Goal: Task Accomplishment & Management: Complete application form

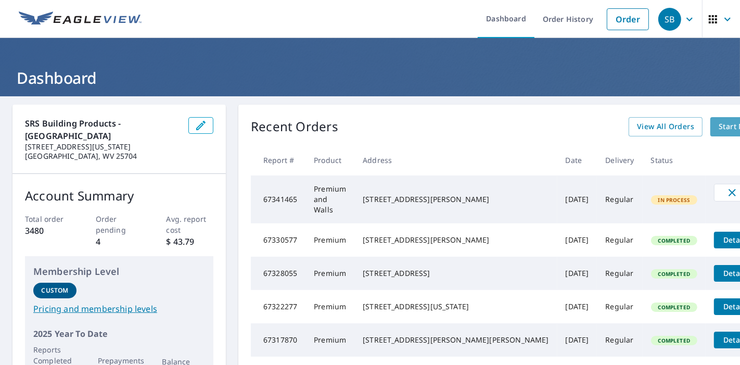
click at [719, 126] on span "Start New Order" at bounding box center [749, 126] width 60 height 13
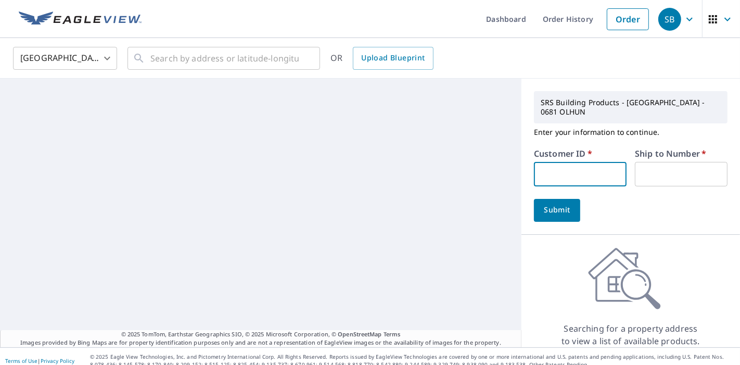
click at [539, 185] on input "text" at bounding box center [580, 174] width 93 height 24
type input "a1r"
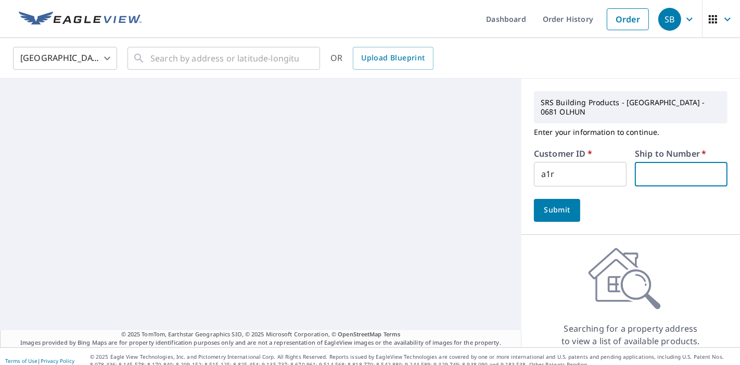
click at [645, 172] on input "text" at bounding box center [681, 174] width 93 height 24
type input "1"
click at [238, 57] on input "text" at bounding box center [224, 58] width 148 height 29
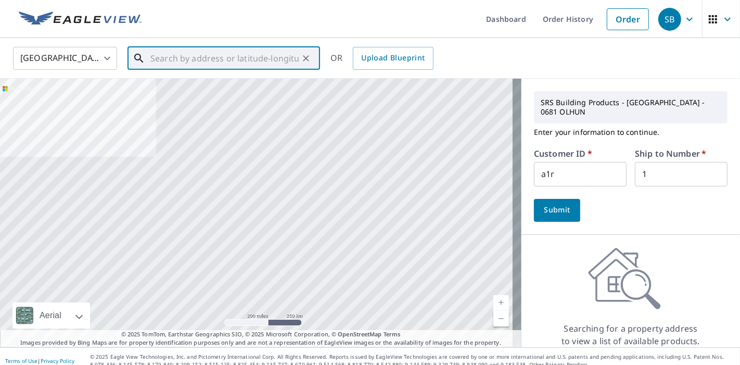
paste input "916 County Road 29, Pedro, OH 45659"
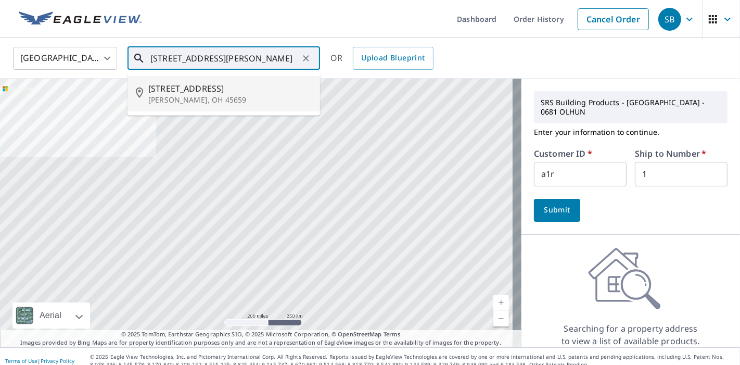
click at [279, 98] on p "Pedro, OH 45659" at bounding box center [229, 100] width 163 height 10
type input "916 County Road 29 Pedro, OH 45659"
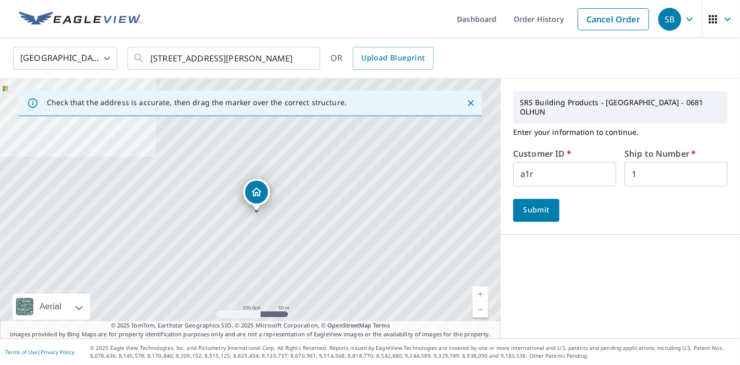
scroll to position [0, 0]
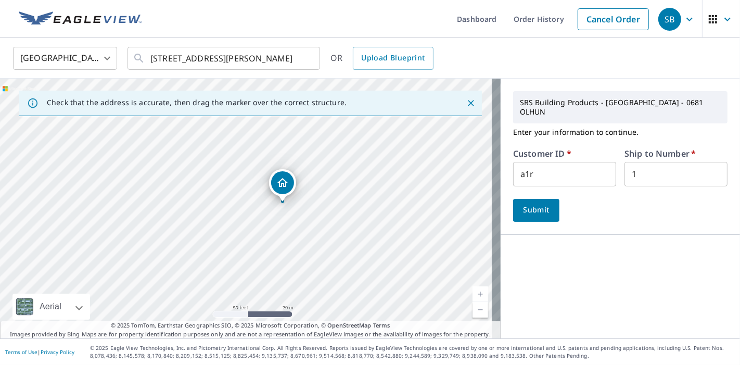
drag, startPoint x: 177, startPoint y: 212, endPoint x: 392, endPoint y: 164, distance: 220.7
click at [392, 164] on div "916 County Road 29 Pedro, OH 45659" at bounding box center [250, 209] width 501 height 260
drag, startPoint x: 321, startPoint y: 223, endPoint x: 402, endPoint y: 175, distance: 94.5
click at [402, 175] on div "916 County Road 29 Pedro, OH 45659" at bounding box center [250, 209] width 501 height 260
drag, startPoint x: 325, startPoint y: 143, endPoint x: 371, endPoint y: 151, distance: 46.4
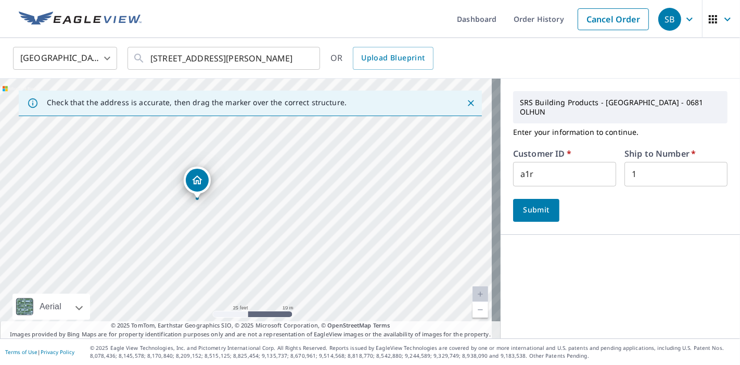
drag, startPoint x: 248, startPoint y: 189, endPoint x: 199, endPoint y: 181, distance: 49.1
click at [535, 199] on button "Submit" at bounding box center [536, 210] width 46 height 23
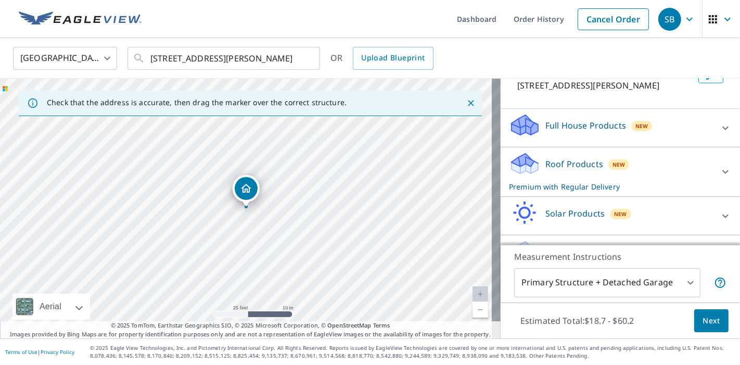
scroll to position [212, 0]
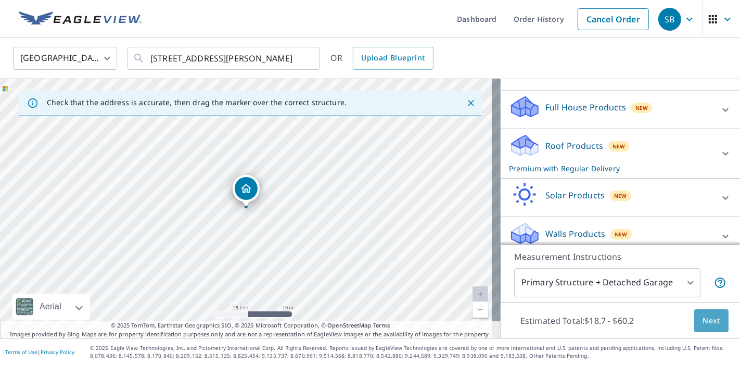
click at [716, 326] on button "Next" at bounding box center [711, 320] width 34 height 23
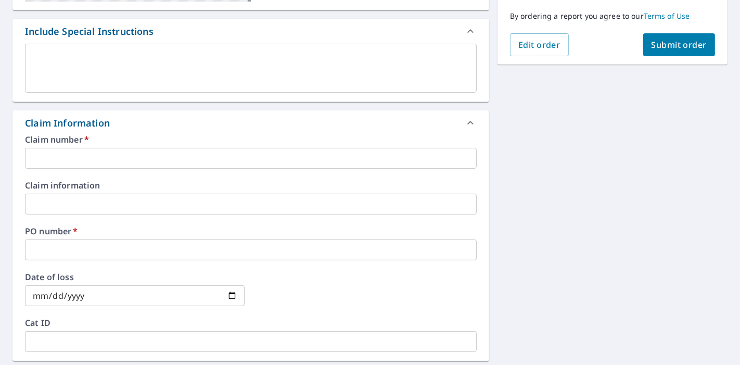
scroll to position [289, 0]
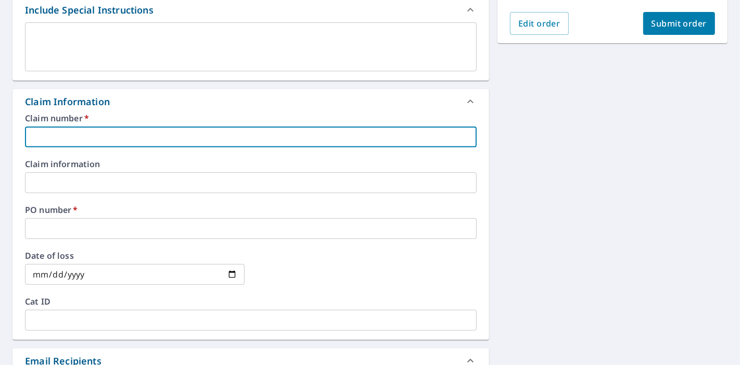
click at [255, 140] on input "text" at bounding box center [251, 136] width 452 height 21
type input "111"
checkbox input "true"
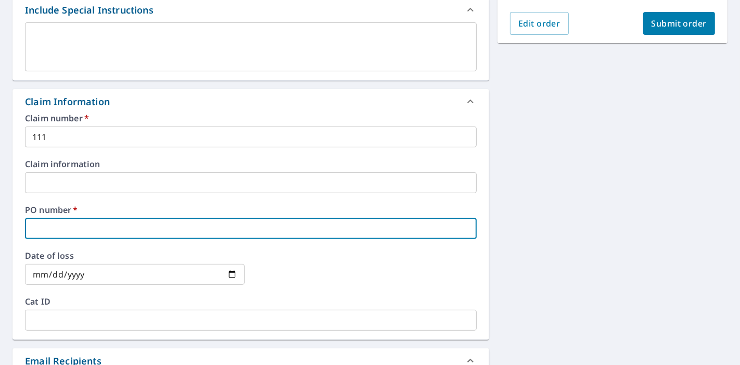
click at [107, 218] on input "text" at bounding box center [251, 228] width 452 height 21
type input "1111"
checkbox input "true"
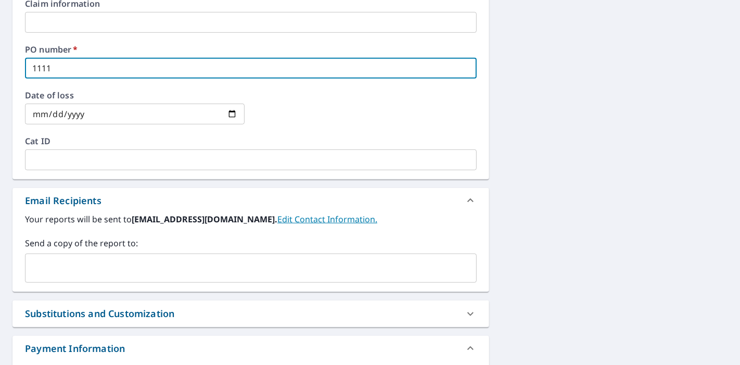
scroll to position [520, 0]
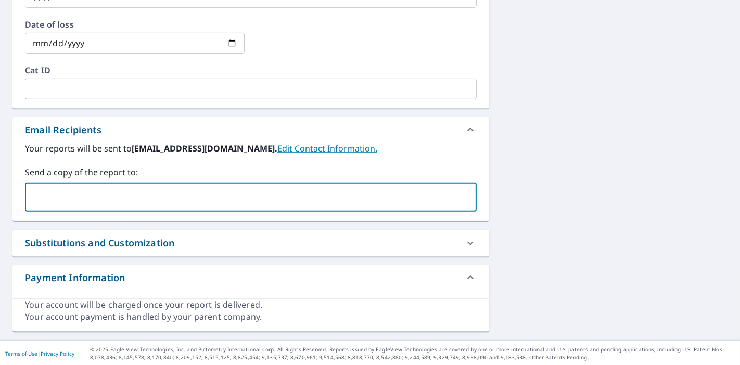
click at [201, 201] on input "text" at bounding box center [243, 197] width 427 height 20
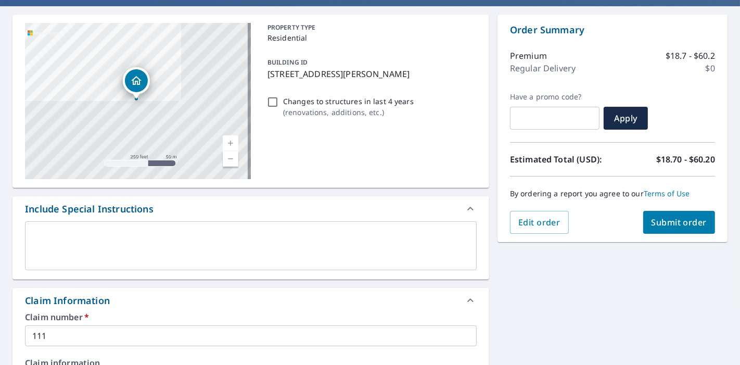
scroll to position [116, 0]
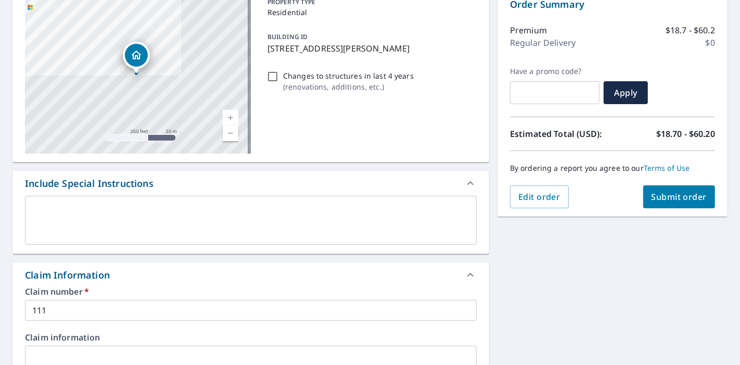
type input "Heather@mrrooferco.com"
click at [664, 196] on span "Submit order" at bounding box center [679, 196] width 56 height 11
checkbox input "true"
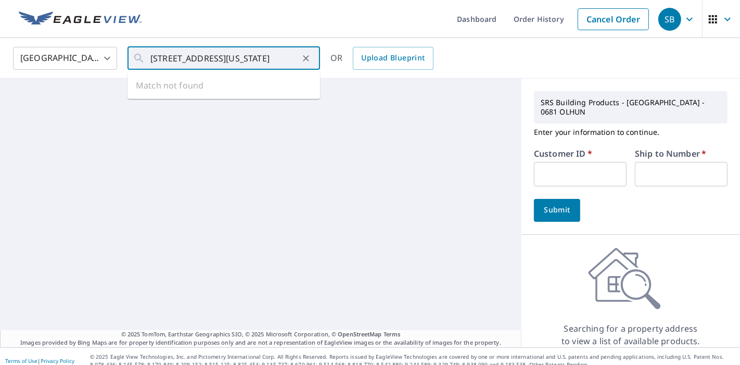
click at [209, 59] on input "[STREET_ADDRESS][US_STATE]" at bounding box center [224, 58] width 148 height 29
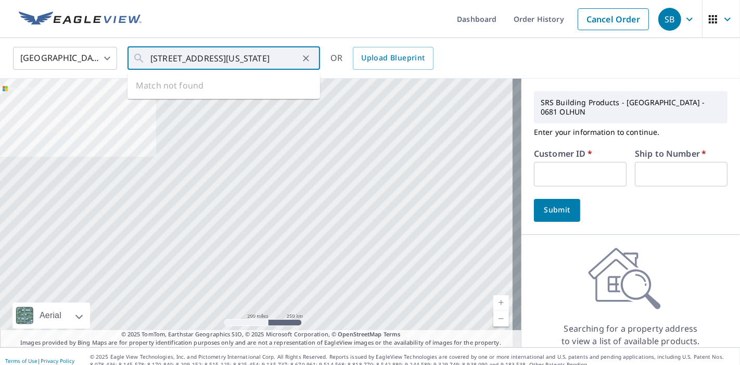
click at [207, 59] on input "[STREET_ADDRESS][US_STATE]" at bounding box center [224, 58] width 148 height 29
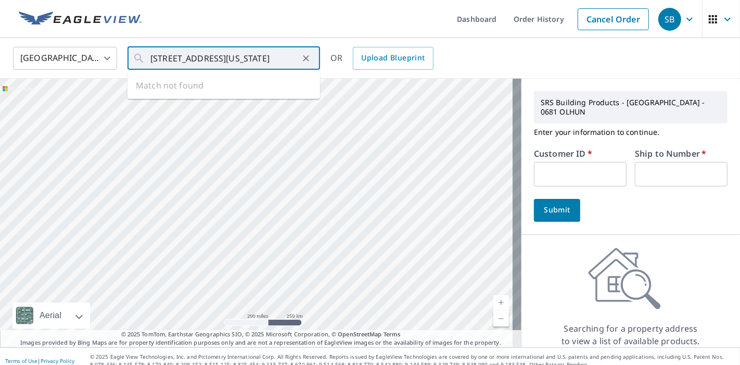
type input "[STREET_ADDRESS][US_STATE]"
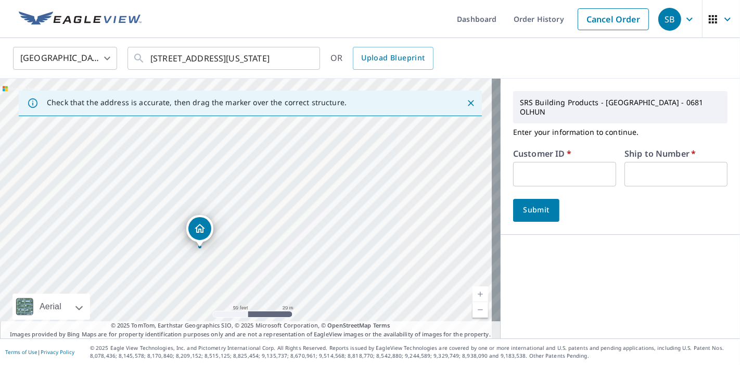
drag, startPoint x: 291, startPoint y: 216, endPoint x: 331, endPoint y: 129, distance: 95.9
click at [331, 129] on div "[STREET_ADDRESS]" at bounding box center [250, 209] width 501 height 260
drag, startPoint x: 324, startPoint y: 215, endPoint x: 460, endPoint y: 166, distance: 144.5
click at [460, 166] on div "[STREET_ADDRESS]" at bounding box center [250, 209] width 501 height 260
drag, startPoint x: 369, startPoint y: 227, endPoint x: 169, endPoint y: 235, distance: 199.9
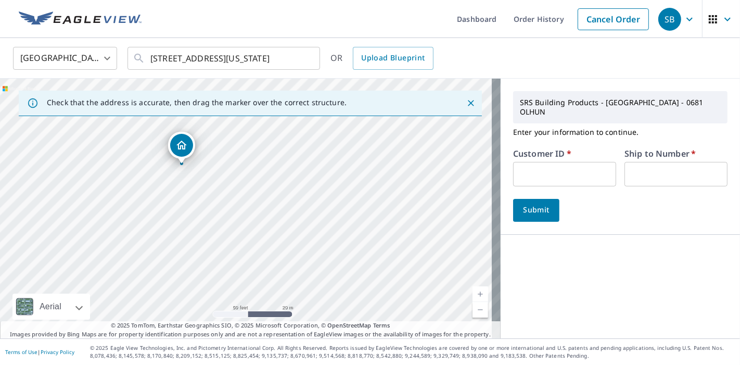
click at [169, 235] on div "[STREET_ADDRESS]" at bounding box center [250, 209] width 501 height 260
drag, startPoint x: 243, startPoint y: 169, endPoint x: 213, endPoint y: 259, distance: 94.9
click at [213, 259] on div "[STREET_ADDRESS]" at bounding box center [250, 209] width 501 height 260
drag, startPoint x: 328, startPoint y: 180, endPoint x: 181, endPoint y: 242, distance: 160.2
click at [181, 242] on div "[STREET_ADDRESS]" at bounding box center [250, 209] width 501 height 260
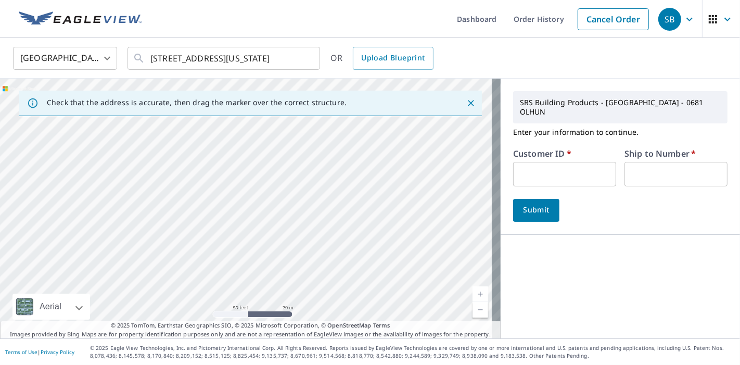
drag, startPoint x: 292, startPoint y: 165, endPoint x: 182, endPoint y: 256, distance: 142.7
click at [182, 256] on div "[STREET_ADDRESS]" at bounding box center [250, 209] width 501 height 260
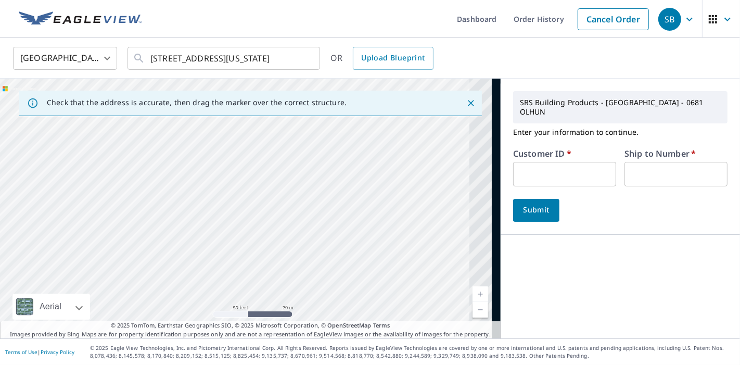
drag, startPoint x: 266, startPoint y: 186, endPoint x: 121, endPoint y: 277, distance: 170.6
click at [121, 277] on div "[STREET_ADDRESS]" at bounding box center [250, 209] width 501 height 260
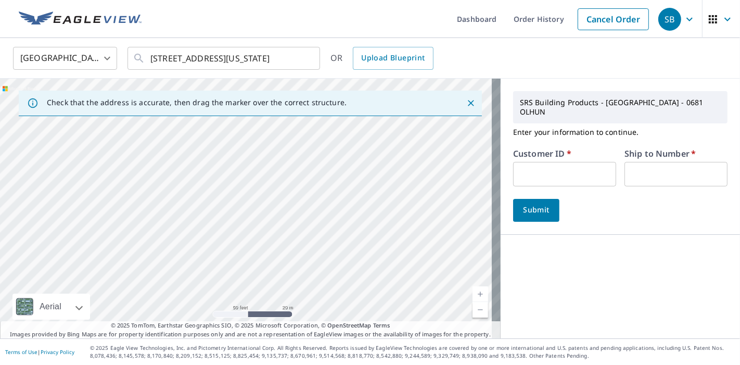
drag, startPoint x: 120, startPoint y: 273, endPoint x: 459, endPoint y: 118, distance: 372.3
click at [459, 118] on div "[STREET_ADDRESS]" at bounding box center [250, 209] width 501 height 260
drag, startPoint x: 291, startPoint y: 213, endPoint x: 419, endPoint y: 113, distance: 161.9
click at [419, 113] on div "Check that the address is accurate, then drag the marker over the correct struc…" at bounding box center [250, 209] width 501 height 260
drag, startPoint x: 365, startPoint y: 151, endPoint x: 410, endPoint y: 108, distance: 62.2
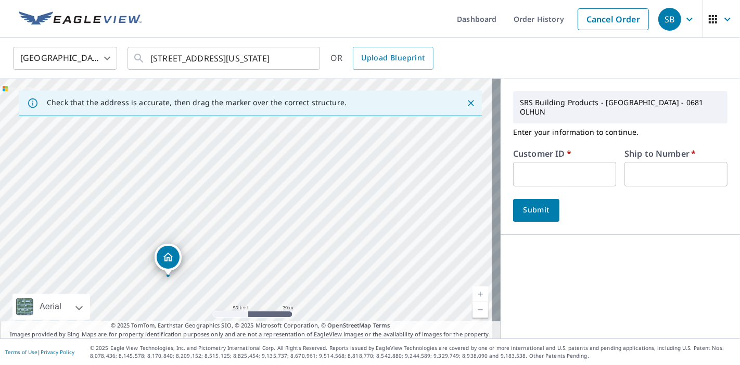
click at [410, 108] on div "Check that the address is accurate, then drag the marker over the correct struc…" at bounding box center [250, 209] width 501 height 260
click at [273, 184] on div "[STREET_ADDRESS]" at bounding box center [250, 209] width 501 height 260
drag, startPoint x: 266, startPoint y: 264, endPoint x: 382, endPoint y: 180, distance: 143.1
click at [382, 180] on div "[STREET_ADDRESS]" at bounding box center [250, 209] width 501 height 260
drag, startPoint x: 221, startPoint y: 201, endPoint x: 259, endPoint y: 174, distance: 45.9
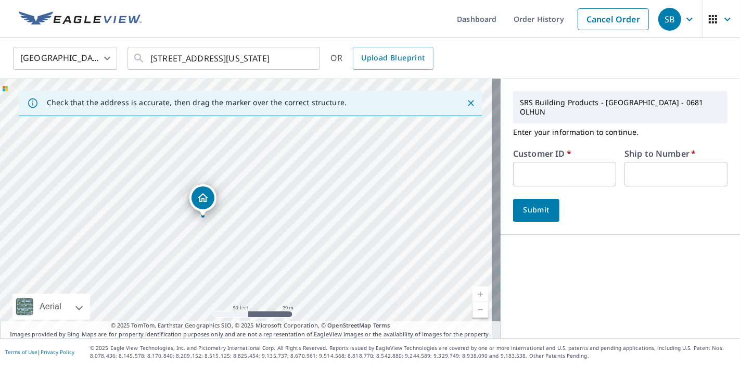
click at [249, 181] on div "[STREET_ADDRESS]" at bounding box center [250, 209] width 501 height 260
